Goal: Task Accomplishment & Management: Complete application form

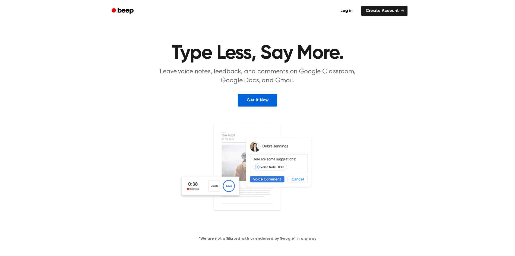
click at [264, 100] on link "Get It Now" at bounding box center [257, 100] width 39 height 12
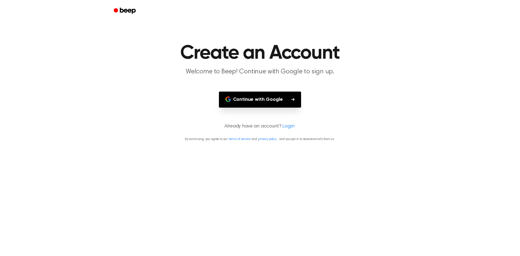
click at [282, 100] on button "Continue with Google" at bounding box center [260, 100] width 82 height 16
drag, startPoint x: 0, startPoint y: 145, endPoint x: 22, endPoint y: 136, distance: 24.2
click at [0, 145] on html "Create an Account Welcome to Beep! Continue with Google to sign up. Continue wi…" at bounding box center [260, 128] width 520 height 256
click at [256, 97] on button "Continue with Google" at bounding box center [260, 100] width 82 height 16
click at [249, 99] on button "Continue with Google" at bounding box center [260, 100] width 82 height 16
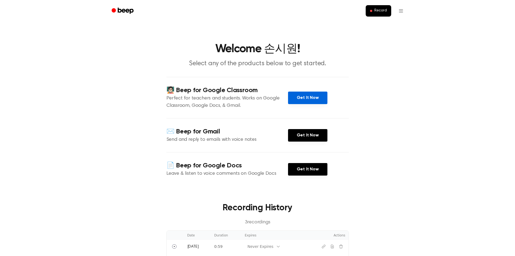
click at [316, 102] on link "Get It Now" at bounding box center [307, 98] width 39 height 12
